Goal: Task Accomplishment & Management: Manage account settings

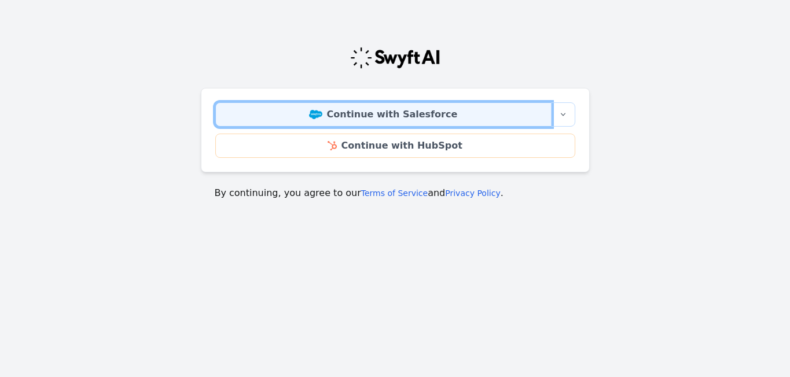
click at [412, 114] on link "Continue with Salesforce" at bounding box center [383, 114] width 336 height 24
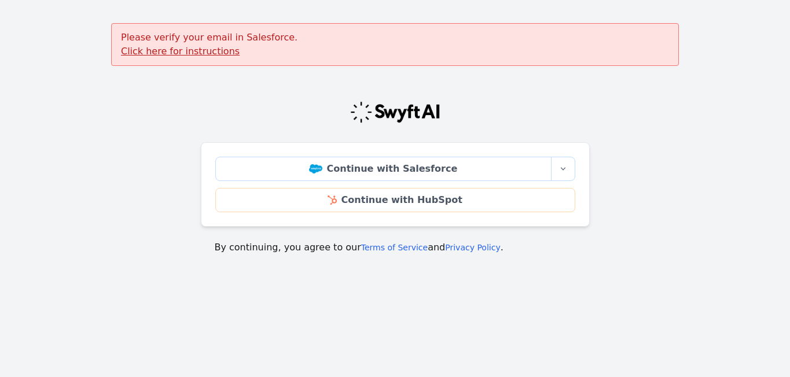
click at [198, 52] on u "Click here for instructions" at bounding box center [180, 51] width 119 height 11
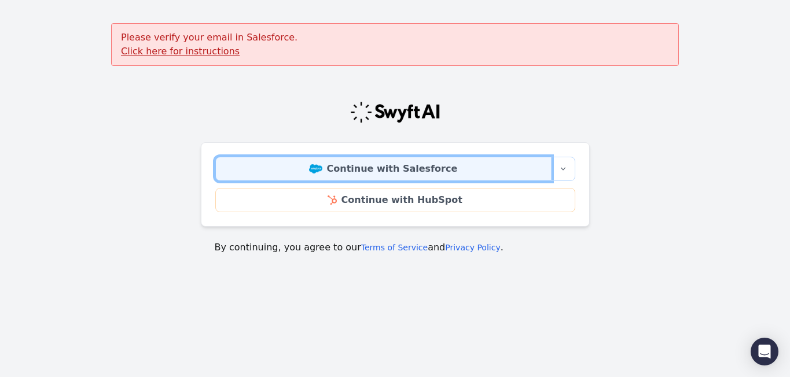
click at [276, 169] on link "Continue with Salesforce" at bounding box center [383, 169] width 336 height 24
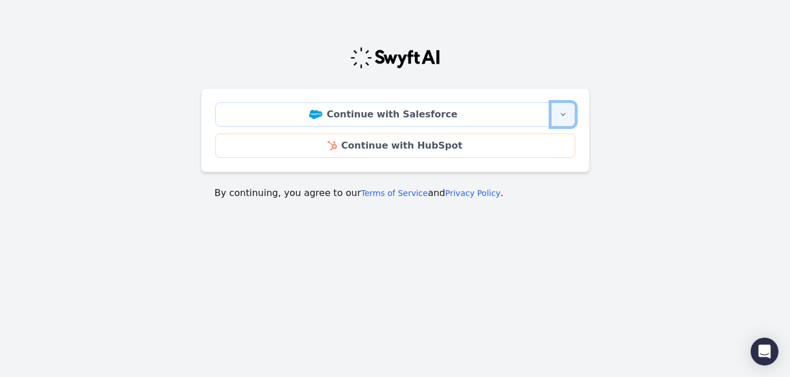
click at [564, 113] on icon "button" at bounding box center [563, 114] width 9 height 9
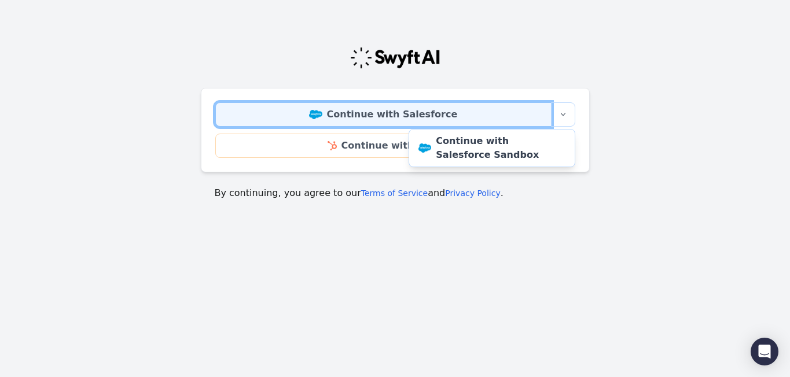
click at [524, 113] on link "Continue with Salesforce" at bounding box center [383, 114] width 336 height 24
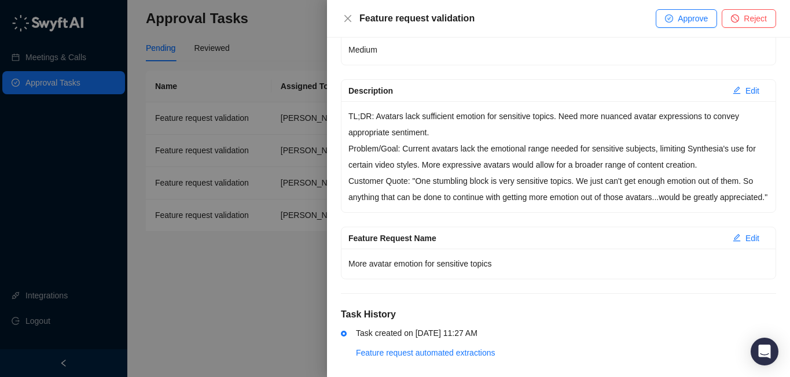
scroll to position [210, 0]
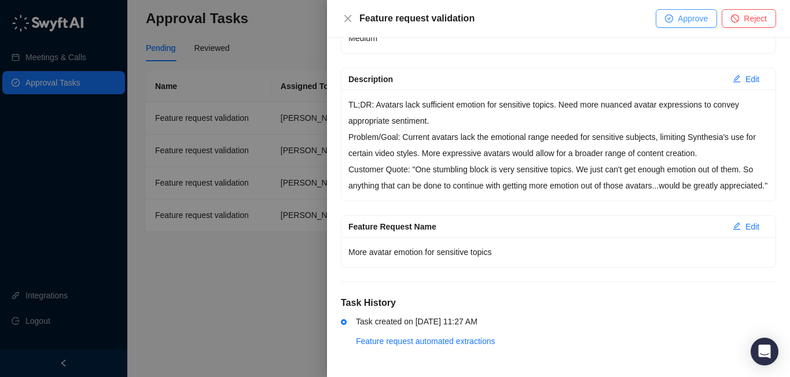
click at [685, 25] on button "Approve" at bounding box center [686, 18] width 61 height 19
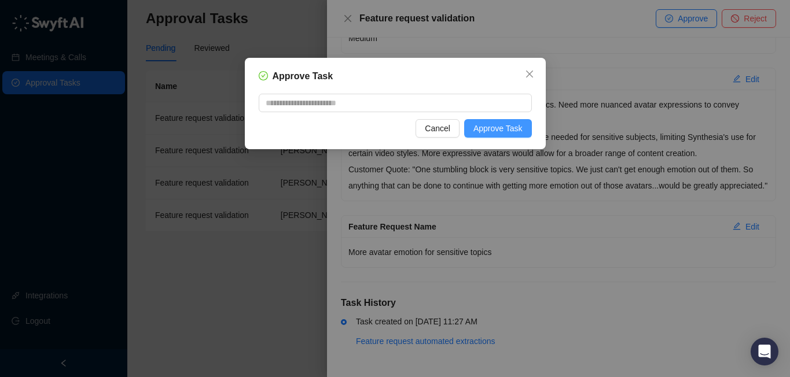
click at [493, 130] on span "Approve Task" at bounding box center [498, 128] width 49 height 13
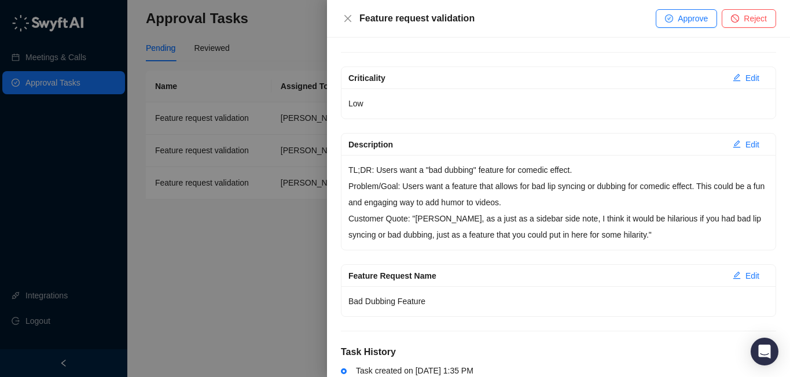
scroll to position [132, 0]
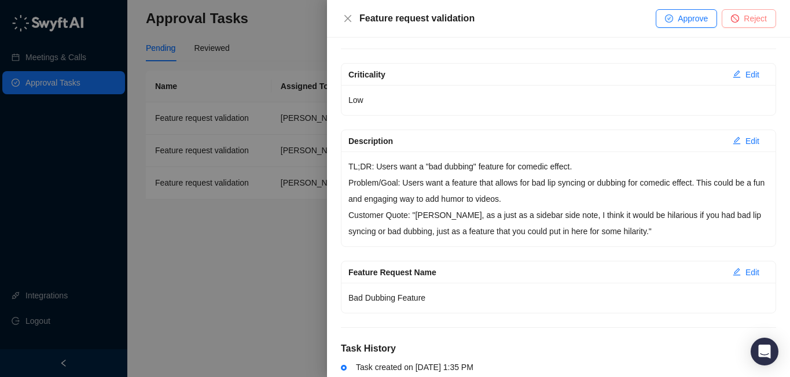
click at [755, 19] on span "Reject" at bounding box center [755, 18] width 23 height 13
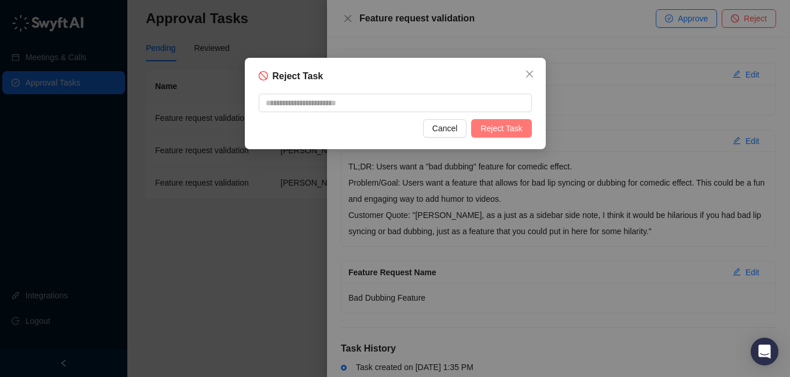
click at [473, 133] on button "Reject Task" at bounding box center [501, 128] width 60 height 19
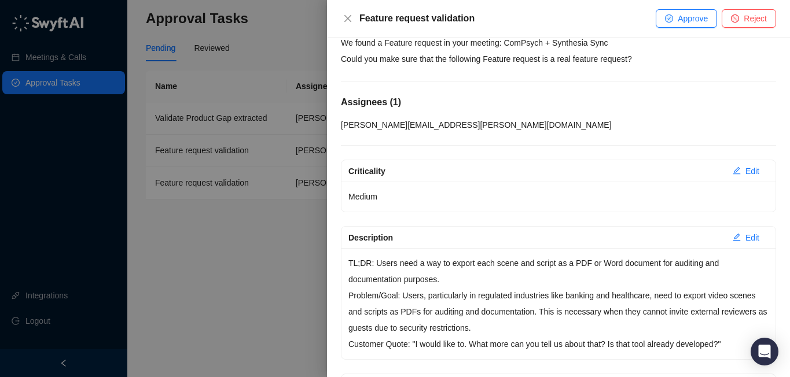
scroll to position [28, 0]
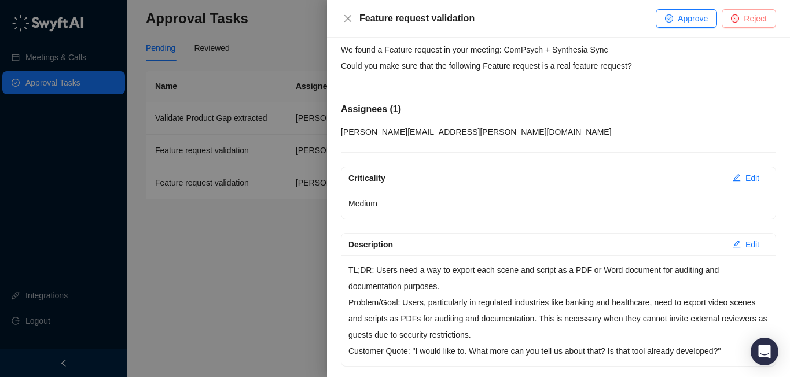
click at [749, 19] on span "Reject" at bounding box center [755, 18] width 23 height 13
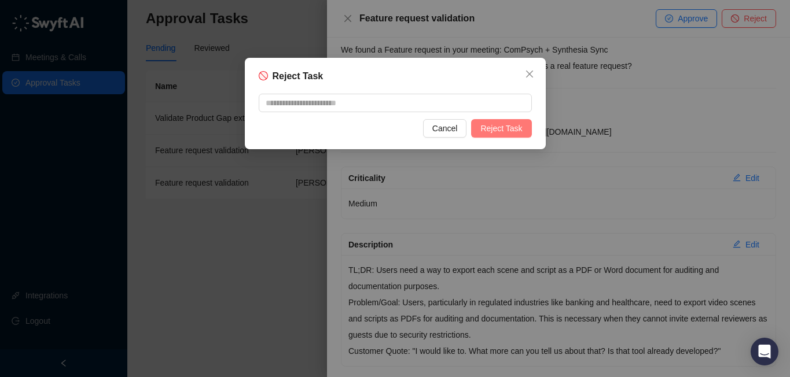
click at [515, 130] on span "Reject Task" at bounding box center [501, 128] width 42 height 13
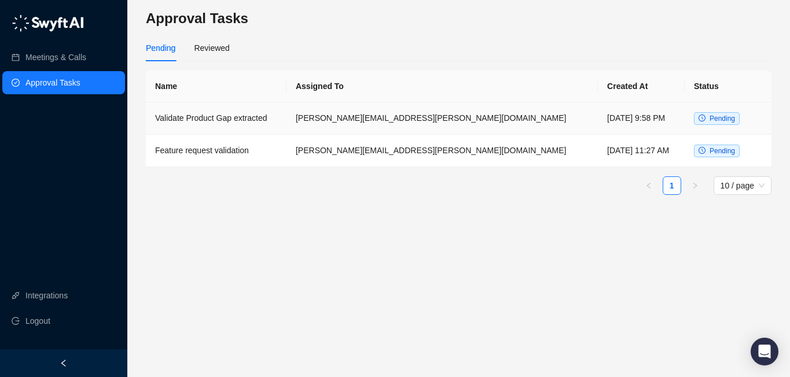
click at [286, 120] on td "Validate Product Gap extracted" at bounding box center [216, 118] width 141 height 32
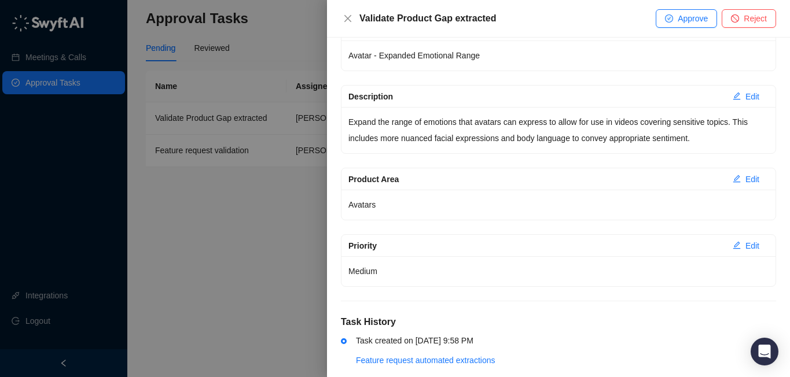
scroll to position [172, 0]
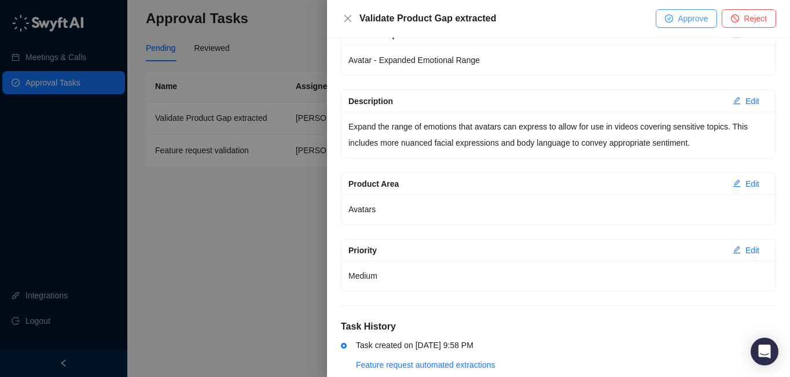
click at [672, 23] on button "Approve" at bounding box center [686, 18] width 61 height 19
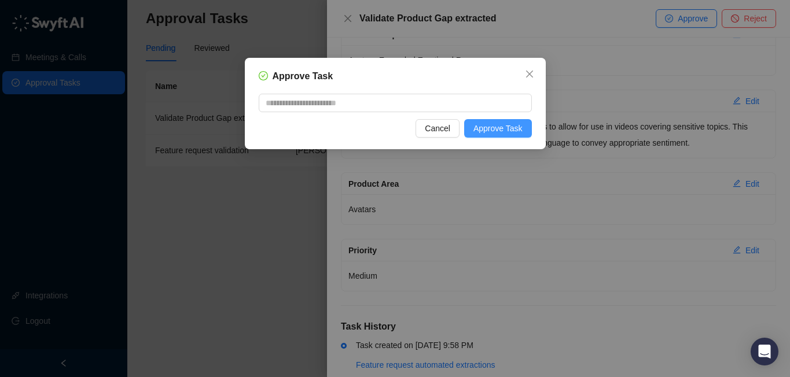
click at [487, 133] on span "Approve Task" at bounding box center [498, 128] width 49 height 13
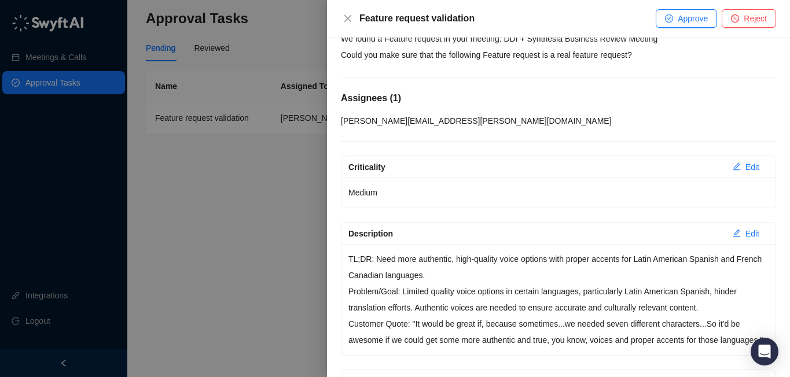
scroll to position [43, 0]
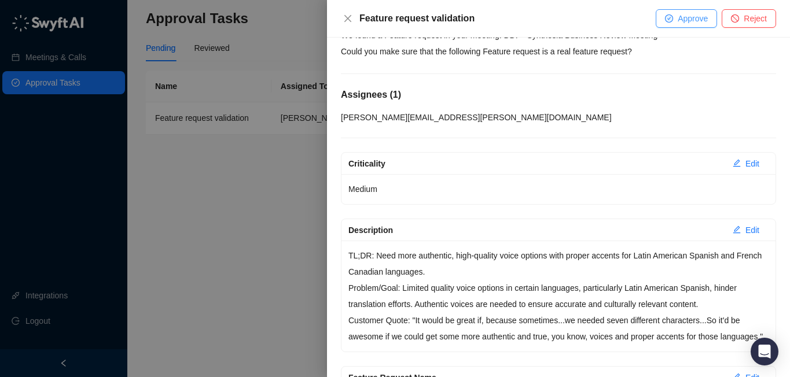
click at [674, 20] on button "Approve" at bounding box center [686, 18] width 61 height 19
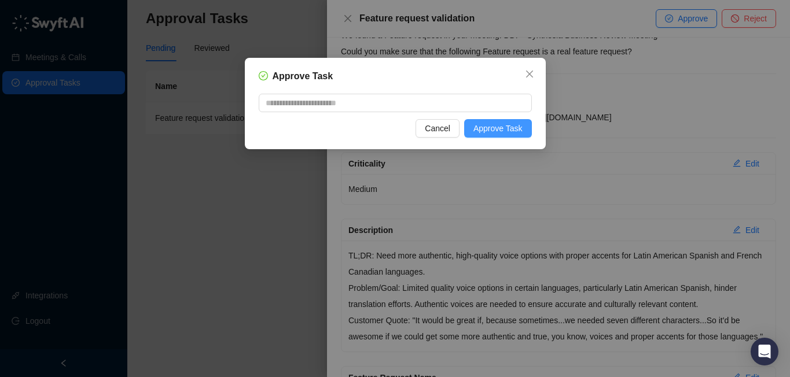
click at [521, 130] on span "Approve Task" at bounding box center [498, 128] width 49 height 13
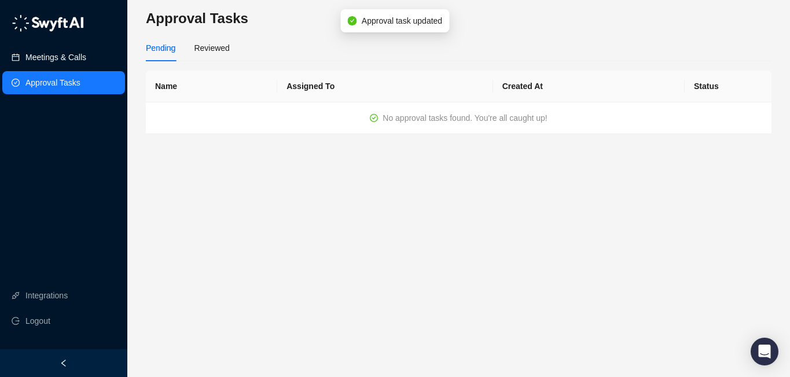
click at [74, 61] on link "Meetings & Calls" at bounding box center [55, 57] width 61 height 23
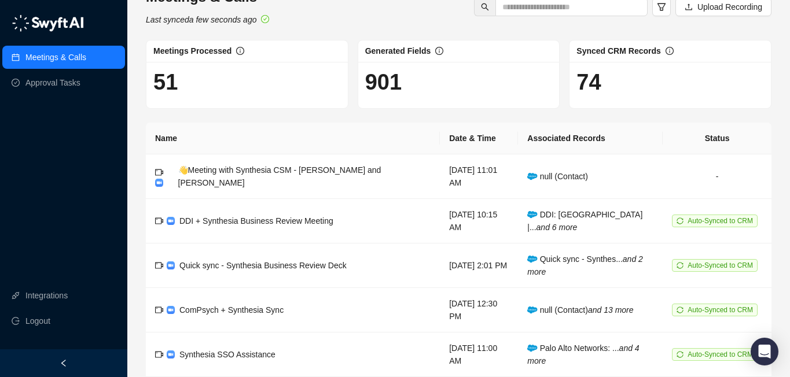
scroll to position [24, 0]
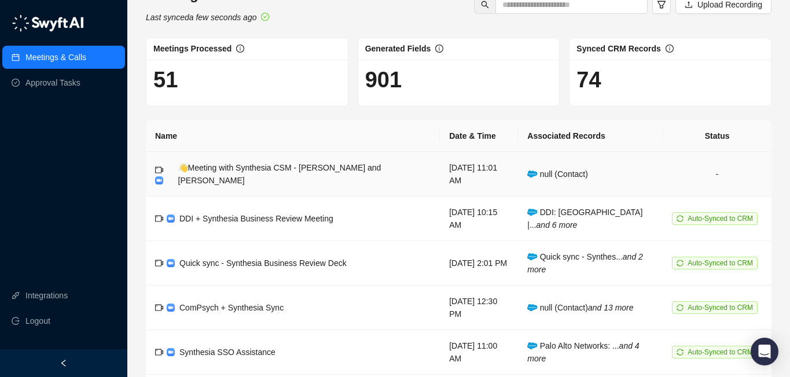
click at [316, 175] on div "👋Meeting with Synthesia CSM - [PERSON_NAME] and [PERSON_NAME]" at bounding box center [304, 174] width 253 height 25
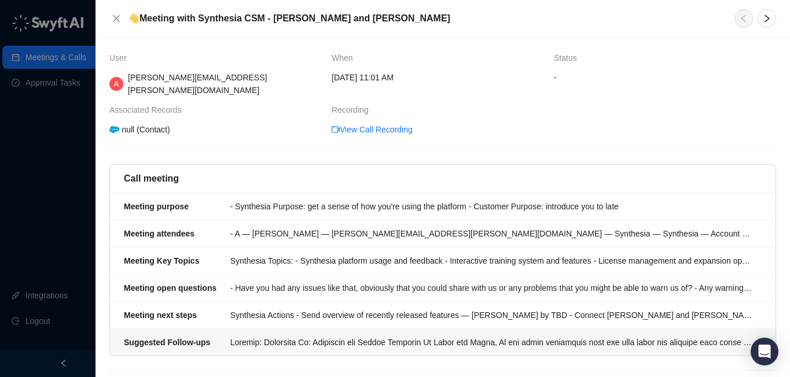
click at [251, 336] on div at bounding box center [492, 342] width 524 height 13
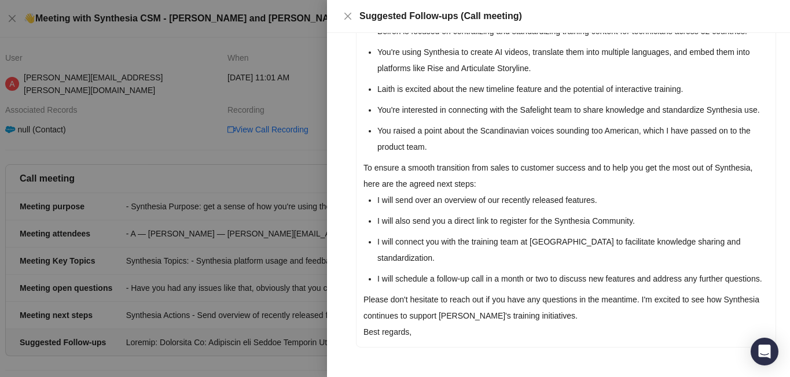
scroll to position [232, 0]
click at [346, 16] on icon "close" at bounding box center [347, 16] width 9 height 9
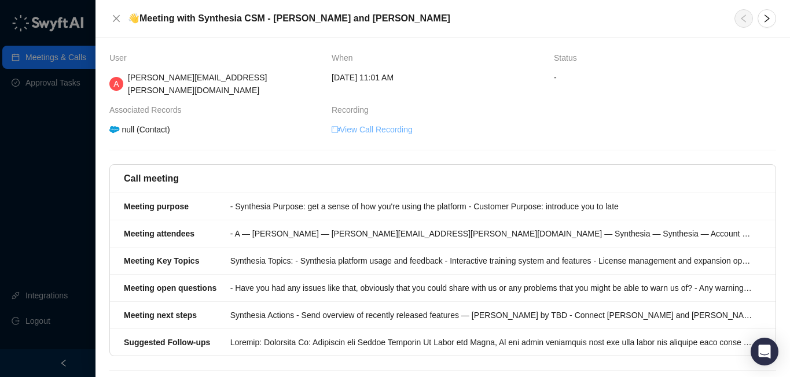
click at [363, 123] on link "View Call Recording" at bounding box center [372, 129] width 81 height 13
